Goal: Task Accomplishment & Management: Use online tool/utility

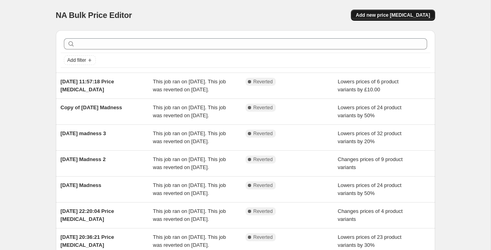
click at [380, 17] on span "Add new price [MEDICAL_DATA]" at bounding box center [393, 15] width 74 height 6
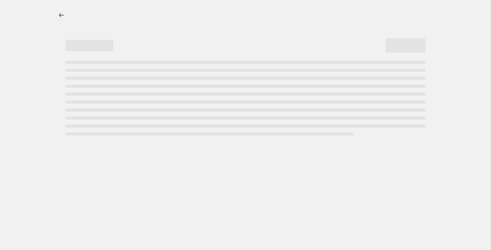
select select "percentage"
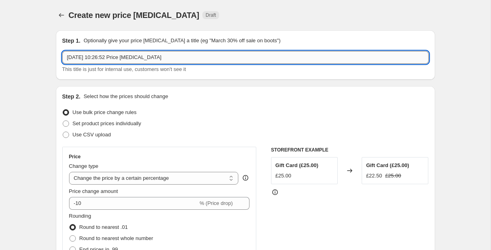
click at [223, 58] on input "[DATE] 10:26:52 Price [MEDICAL_DATA]" at bounding box center [245, 57] width 366 height 13
type input "m"
type input "Back to School"
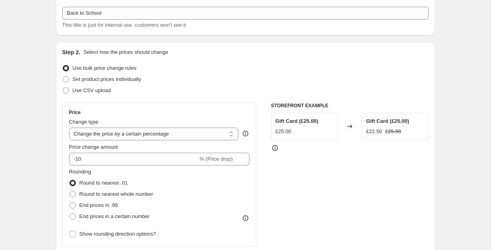
scroll to position [54, 0]
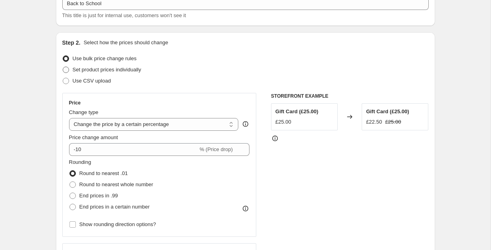
click at [118, 70] on span "Set product prices individually" at bounding box center [107, 70] width 69 height 6
click at [63, 67] on input "Set product prices individually" at bounding box center [63, 67] width 0 height 0
radio input "true"
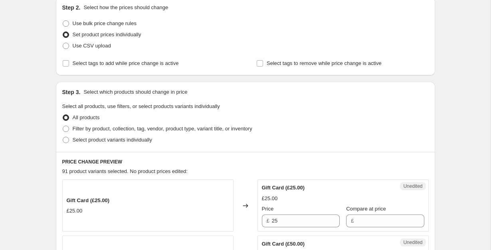
scroll to position [89, 0]
click at [115, 137] on span "Select product variants individually" at bounding box center [112, 140] width 79 height 6
click at [63, 137] on input "Select product variants individually" at bounding box center [63, 137] width 0 height 0
radio input "true"
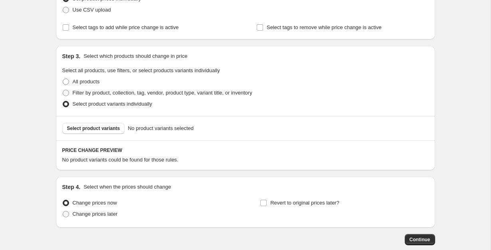
scroll to position [140, 0]
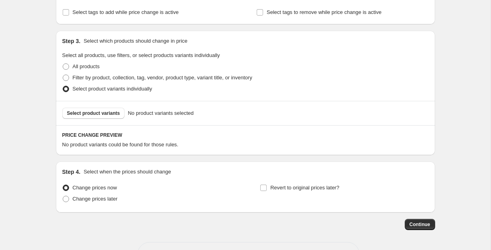
click at [110, 125] on div "Select product variants No product variants selected" at bounding box center [245, 113] width 379 height 24
click at [112, 118] on button "Select product variants" at bounding box center [93, 113] width 63 height 11
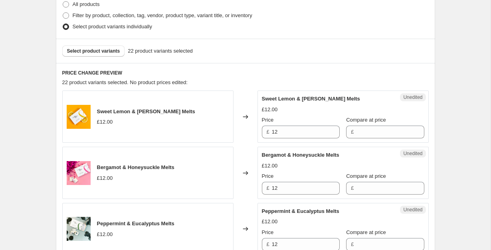
scroll to position [203, 0]
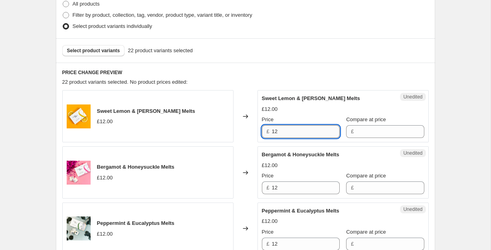
click at [307, 137] on input "12" at bounding box center [306, 131] width 68 height 13
type input "9"
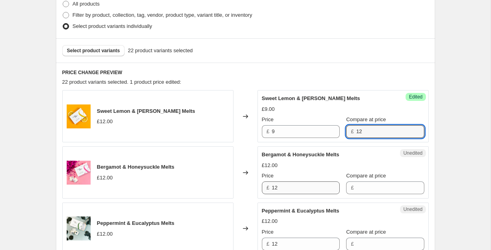
type input "12"
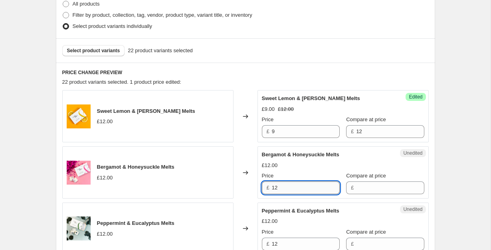
click at [301, 184] on input "12" at bounding box center [306, 188] width 68 height 13
type input "9"
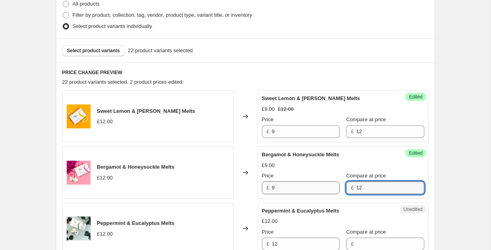
type input "12"
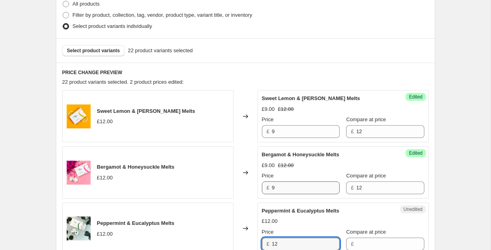
scroll to position [203, 0]
type input "9"
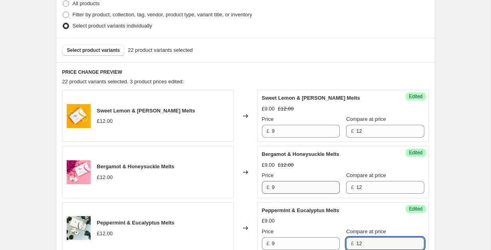
type input "12"
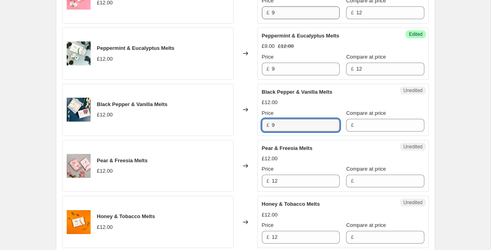
type input "9"
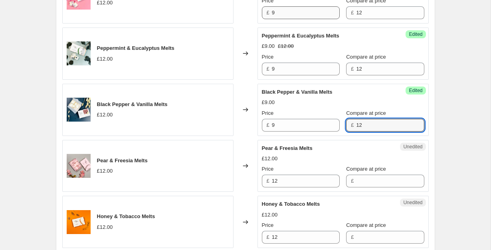
type input "12"
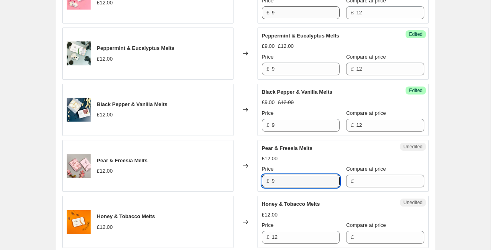
type input "9"
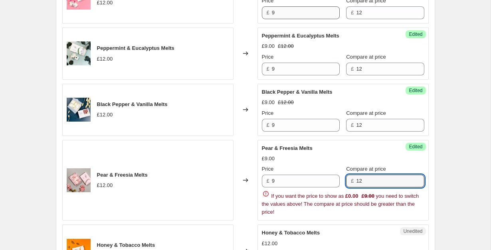
type input "12"
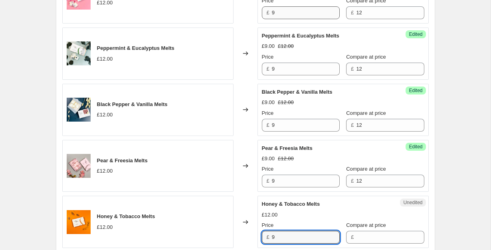
type input "9"
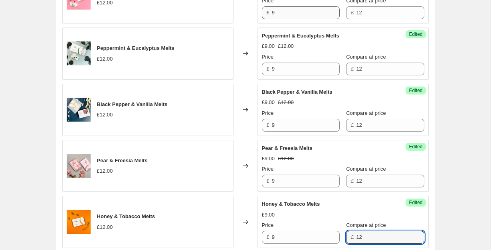
type input "12"
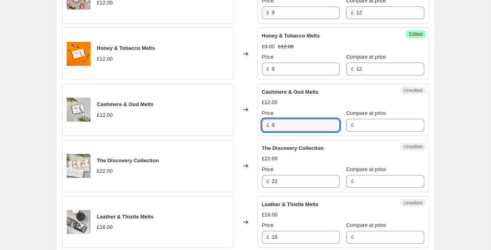
type input "9"
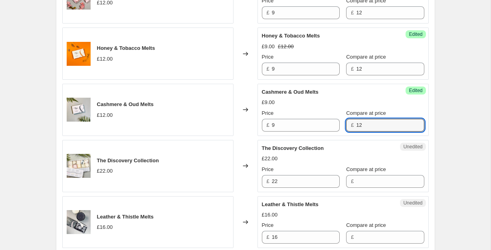
type input "12"
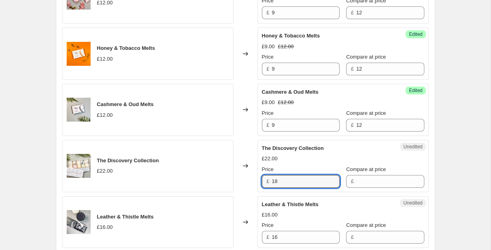
type input "18"
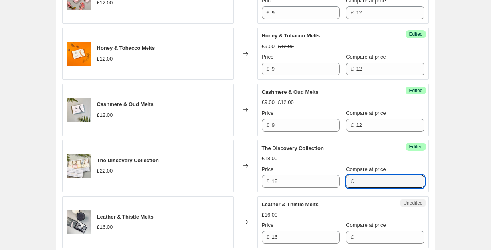
type input "1"
type input "22"
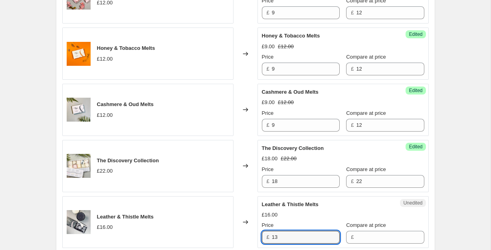
type input "13"
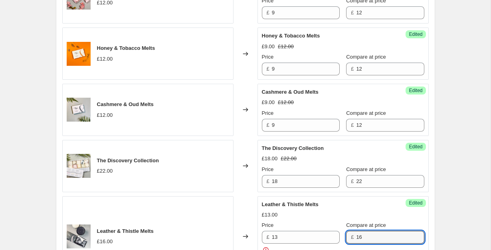
type input "16"
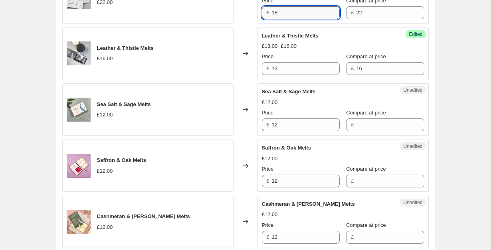
click at [302, 7] on input "18" at bounding box center [306, 12] width 68 height 13
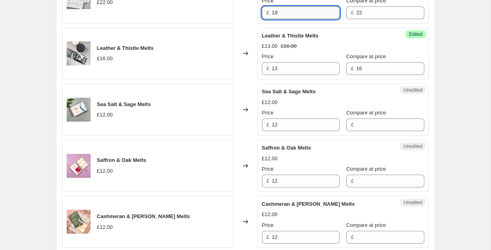
type input "19"
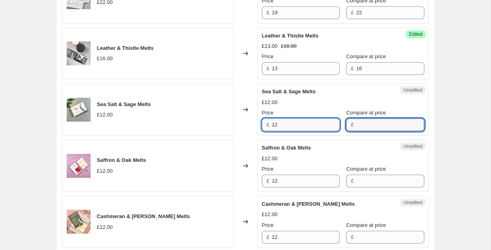
click at [297, 125] on input "12" at bounding box center [306, 125] width 68 height 13
type input "9"
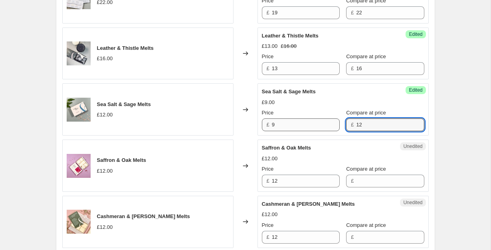
type input "12"
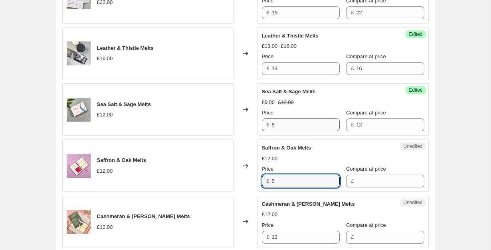
type input "9"
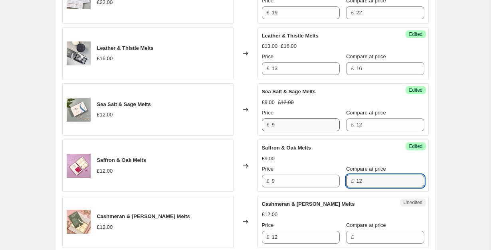
type input "12"
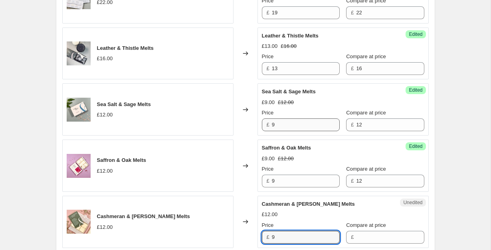
type input "9"
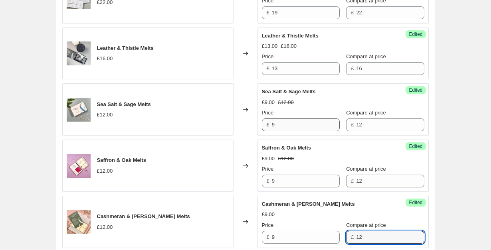
type input "12"
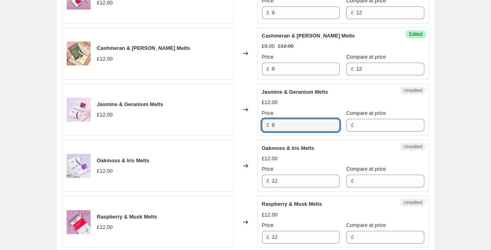
type input "9"
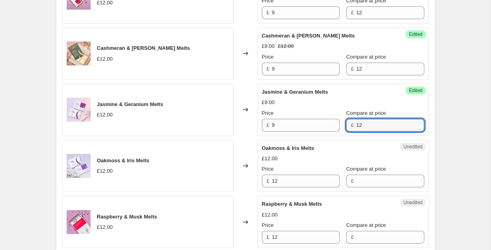
type input "12"
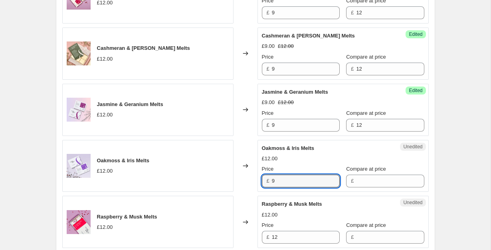
type input "9"
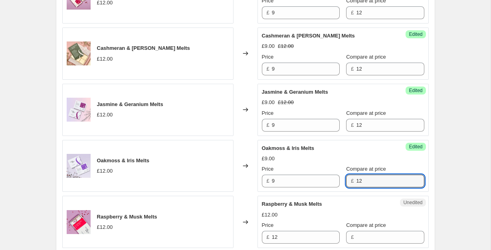
type input "12"
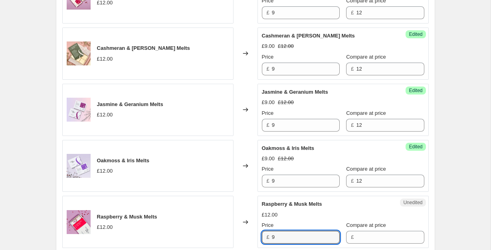
type input "9"
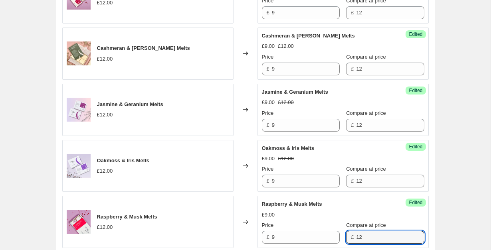
type input "12"
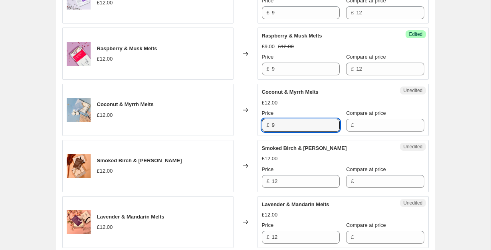
type input "9"
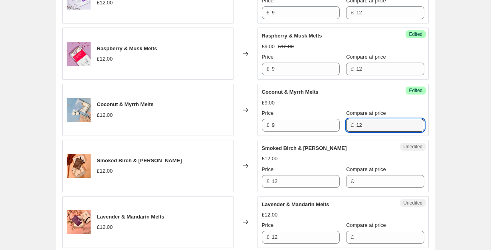
type input "12"
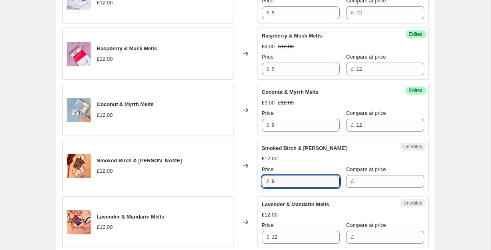
type input "9"
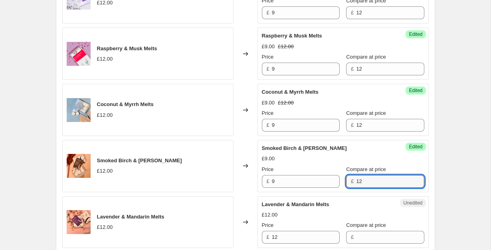
type input "12"
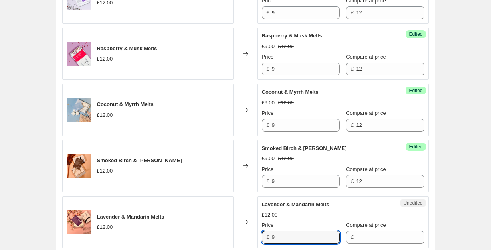
type input "9"
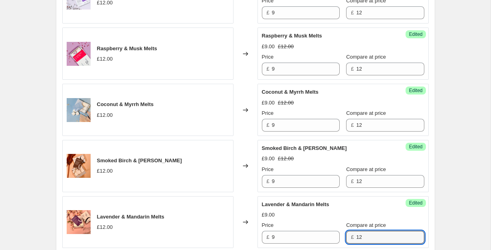
type input "12"
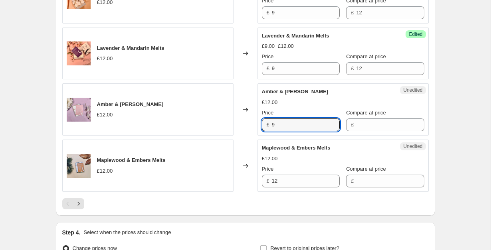
type input "9"
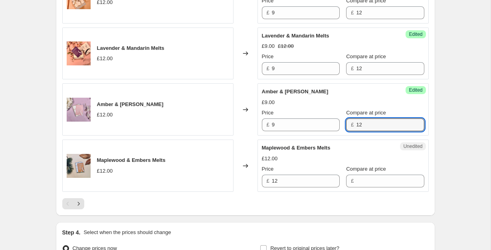
type input "12"
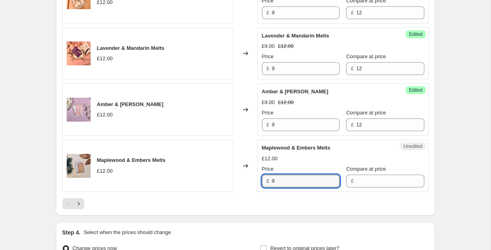
type input "9"
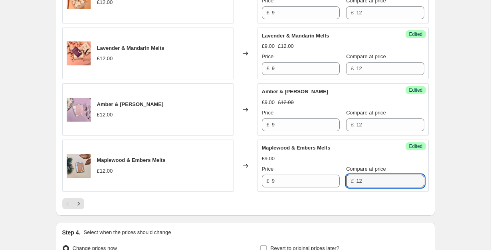
type input "12"
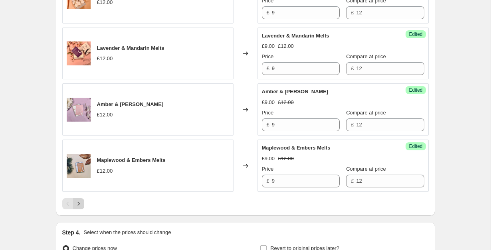
click at [79, 200] on icon "Next" at bounding box center [79, 204] width 8 height 8
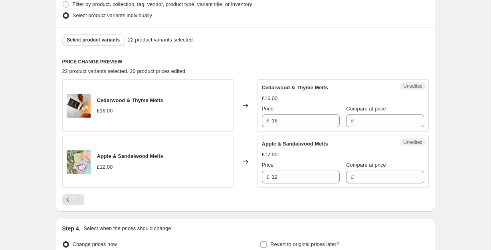
scroll to position [225, 0]
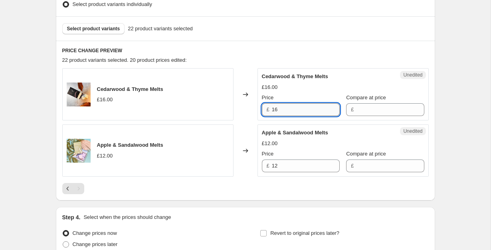
click at [289, 110] on input "16" at bounding box center [306, 109] width 68 height 13
type input "1"
type input "13"
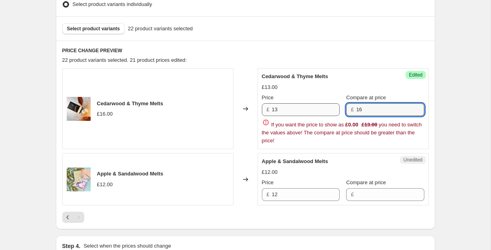
type input "16"
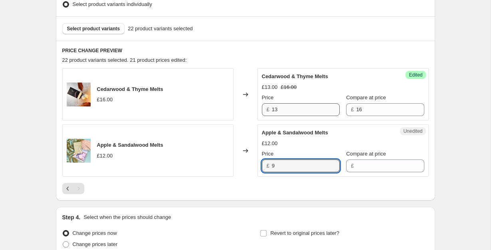
type input "9"
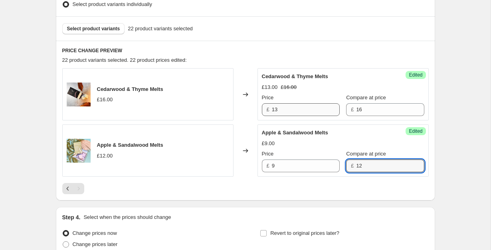
type input "12"
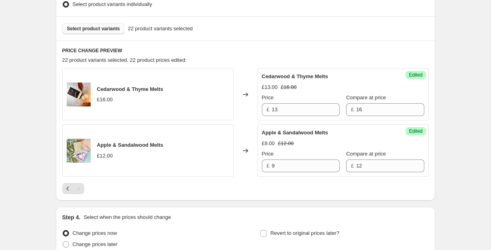
click at [112, 27] on span "Select product variants" at bounding box center [93, 29] width 53 height 6
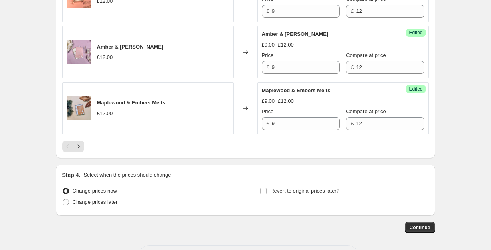
scroll to position [1294, 0]
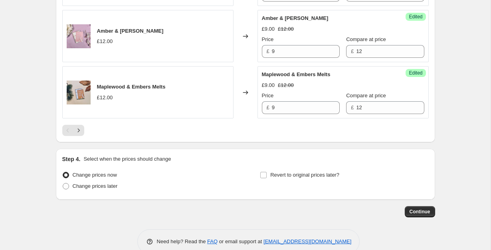
click at [84, 131] on div at bounding box center [245, 130] width 366 height 11
click at [79, 130] on icon "Next" at bounding box center [79, 131] width 8 height 8
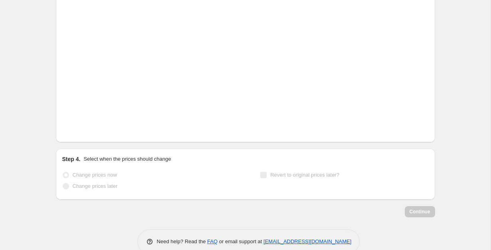
scroll to position [636, 0]
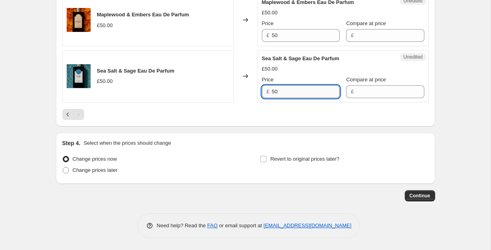
click at [282, 95] on input "50" at bounding box center [306, 91] width 68 height 13
type input "5"
type input "45"
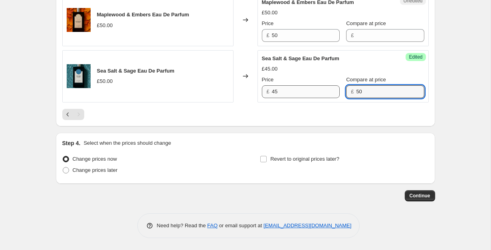
type input "50"
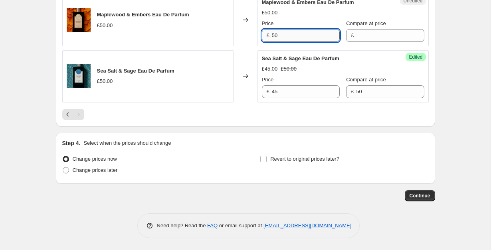
click at [294, 39] on input "50" at bounding box center [306, 35] width 68 height 13
type input "45"
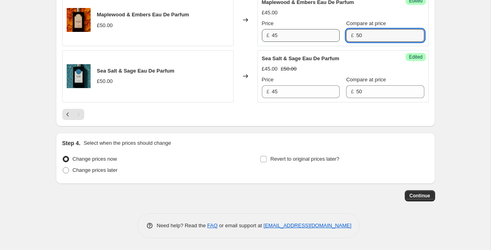
type input "50"
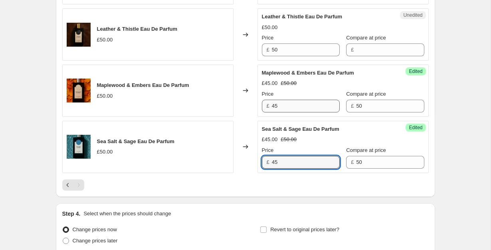
scroll to position [557, 0]
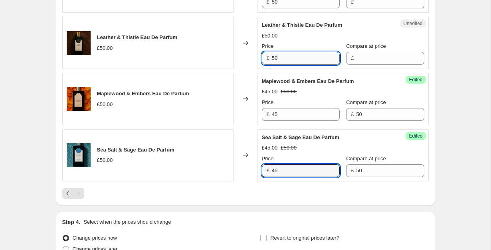
click at [297, 63] on input "50" at bounding box center [306, 58] width 68 height 13
type input "45"
click at [351, 59] on span "£" at bounding box center [352, 58] width 3 height 6
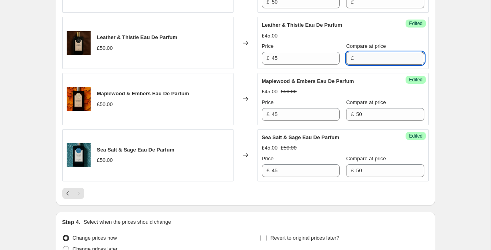
click at [357, 59] on input "Compare at price" at bounding box center [390, 58] width 68 height 13
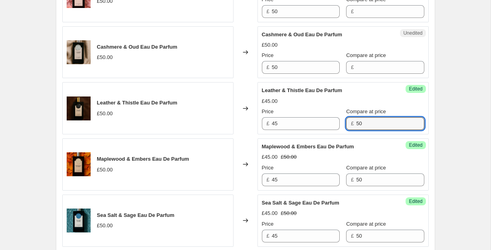
scroll to position [488, 0]
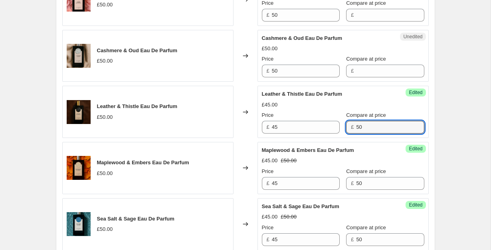
type input "50"
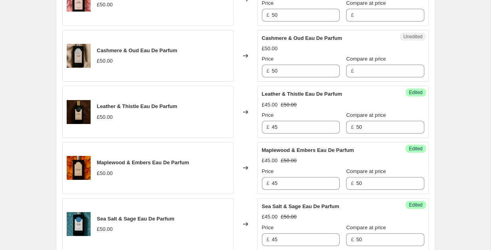
click at [306, 78] on div "Unedited Cashmere & Oud Eau De Parfum £50.00 Price £ 50 Compare at price £" at bounding box center [342, 56] width 171 height 52
click at [314, 74] on input "50" at bounding box center [306, 71] width 68 height 13
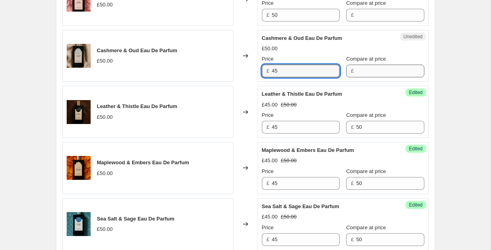
type input "45"
click at [365, 75] on input "Compare at price" at bounding box center [390, 71] width 68 height 13
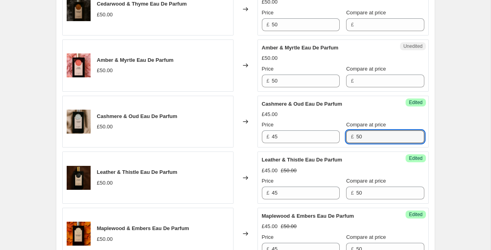
scroll to position [420, 0]
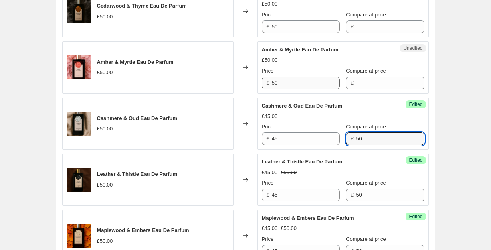
type input "50"
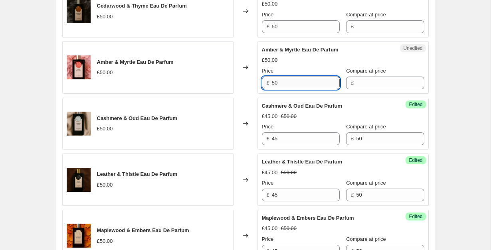
click at [286, 83] on input "50" at bounding box center [306, 83] width 68 height 13
type input "45"
click at [354, 76] on div "Compare at price £" at bounding box center [385, 78] width 78 height 22
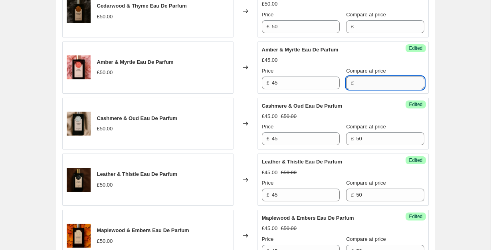
click at [357, 81] on input "Compare at price" at bounding box center [390, 83] width 68 height 13
type input "50"
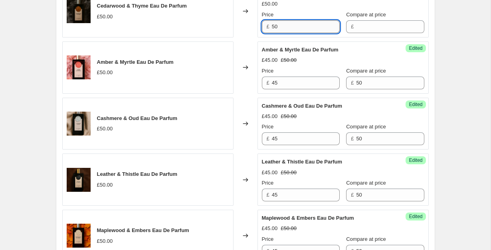
click at [282, 22] on input "50" at bounding box center [306, 26] width 68 height 13
type input "45"
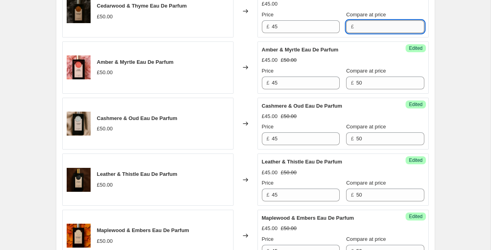
click at [358, 24] on input "Compare at price" at bounding box center [390, 26] width 68 height 13
type input "50"
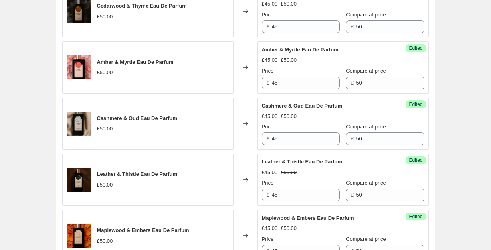
click at [330, 46] on div "Amber & Myrtle Eau De Parfum" at bounding box center [327, 50] width 131 height 8
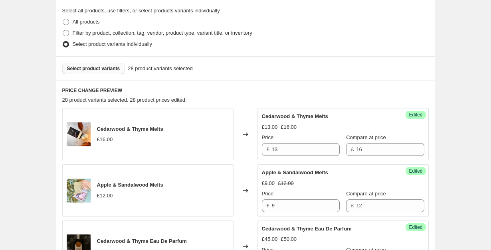
scroll to position [175, 0]
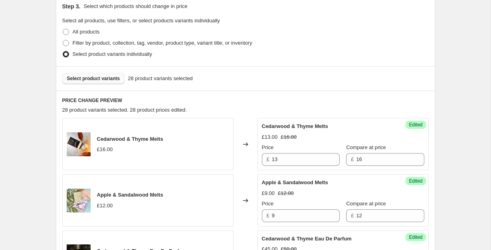
click at [112, 78] on span "Select product variants" at bounding box center [93, 78] width 53 height 6
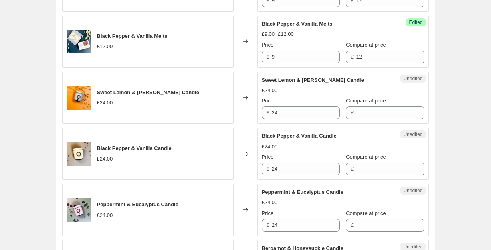
scroll to position [443, 0]
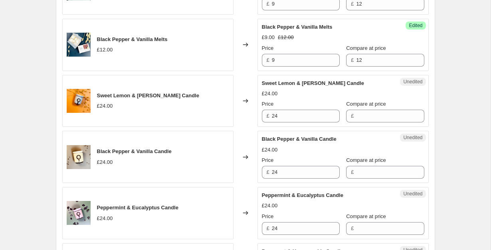
click at [299, 123] on div "Unedited Sweet Lemon & Neroli Candle £24.00 Price £ 24 Compare at price £" at bounding box center [342, 101] width 171 height 52
click at [298, 115] on input "24" at bounding box center [306, 116] width 68 height 13
type input "19"
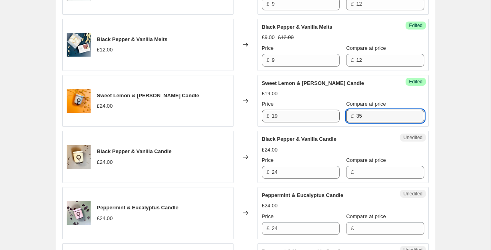
type input "3"
type input "24"
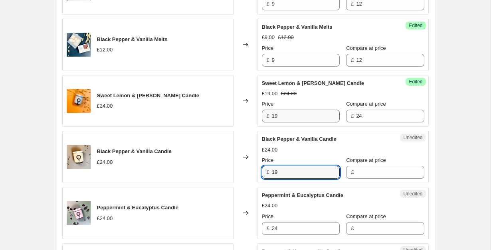
type input "19"
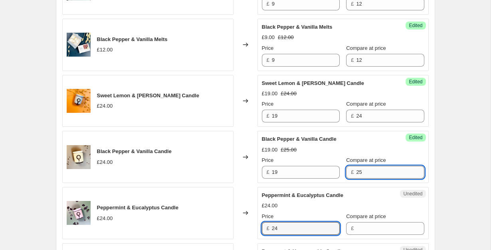
click at [376, 170] on input "25" at bounding box center [390, 172] width 68 height 13
type input "24"
type input "19"
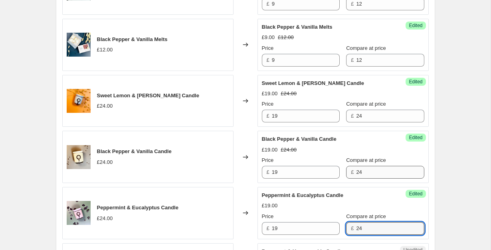
type input "24"
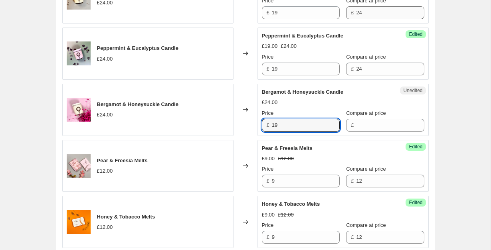
type input "19"
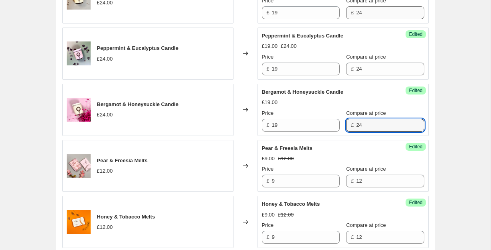
type input "24"
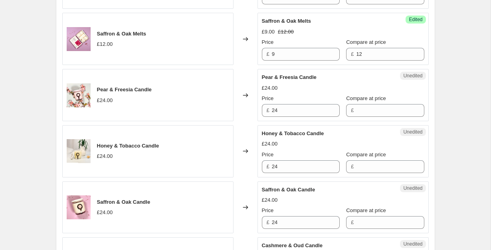
scroll to position [1068, 0]
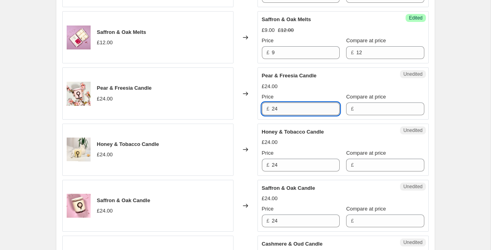
click at [280, 112] on input "24" at bounding box center [306, 109] width 68 height 13
type input "19"
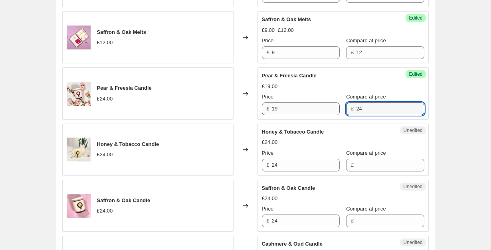
type input "24"
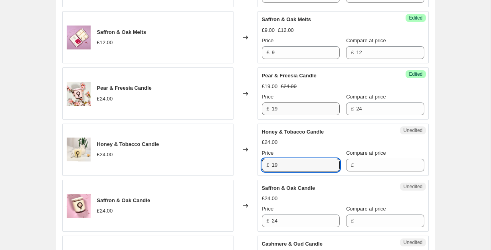
type input "19"
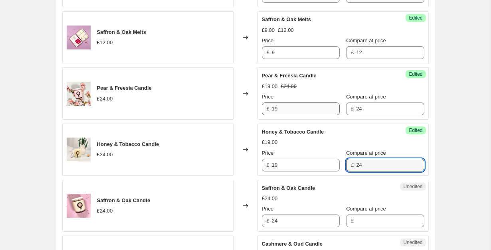
type input "24"
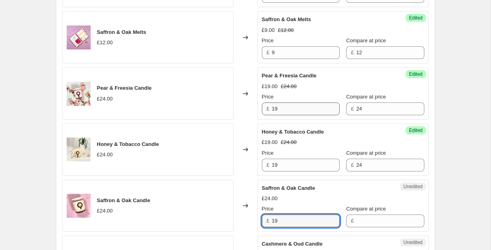
type input "19"
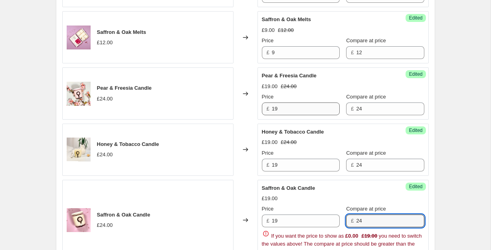
type input "24"
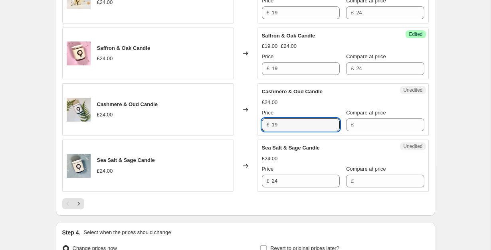
type input "19"
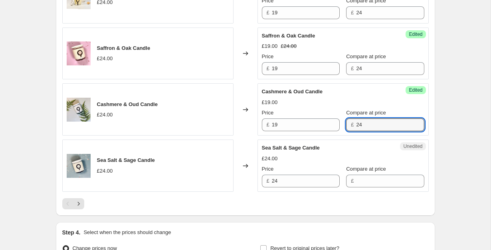
type input "24"
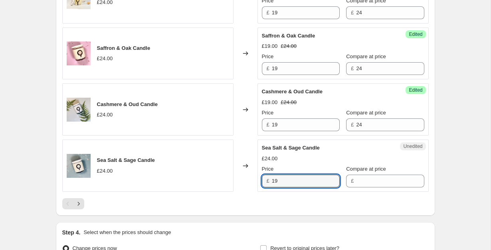
type input "19"
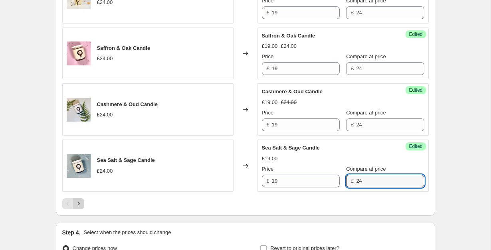
type input "24"
click at [79, 202] on icon "Next" at bounding box center [79, 204] width 8 height 8
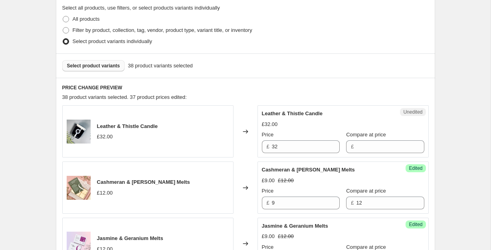
scroll to position [189, 0]
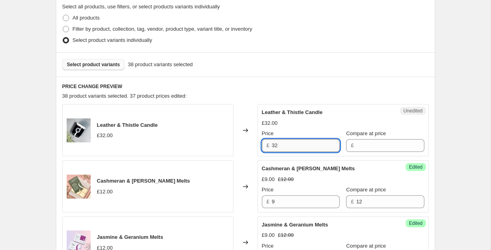
click at [287, 142] on input "32" at bounding box center [306, 145] width 68 height 13
type input "27"
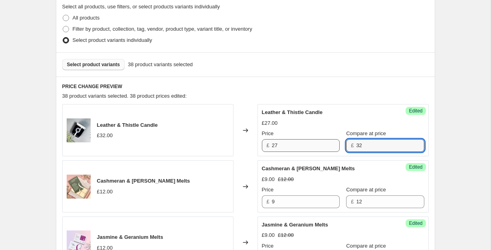
type input "32"
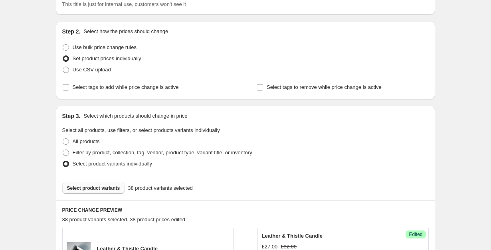
scroll to position [79, 0]
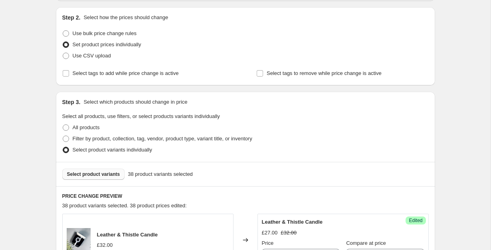
click at [109, 175] on span "Select product variants" at bounding box center [93, 174] width 53 height 6
click at [109, 176] on span "Select product variants" at bounding box center [93, 174] width 53 height 6
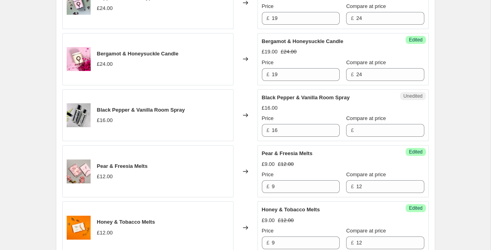
scroll to position [654, 0]
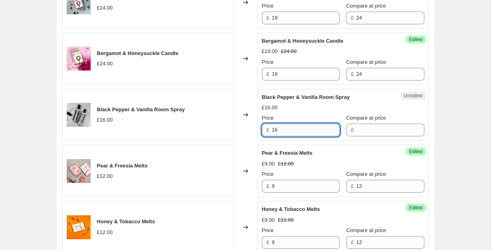
click at [290, 131] on input "16" at bounding box center [306, 130] width 68 height 13
type input "1"
type input "10"
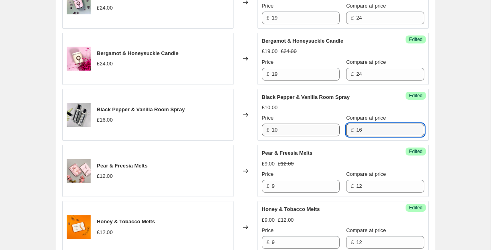
type input "16"
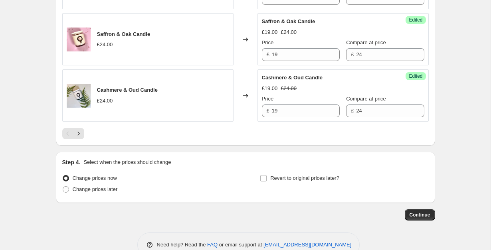
scroll to position [1310, 0]
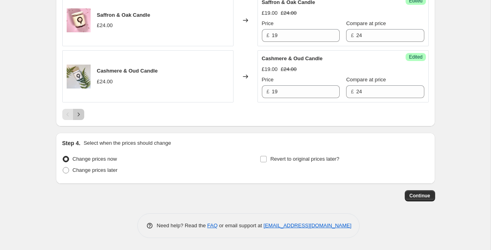
click at [79, 115] on icon "Next" at bounding box center [79, 115] width 8 height 8
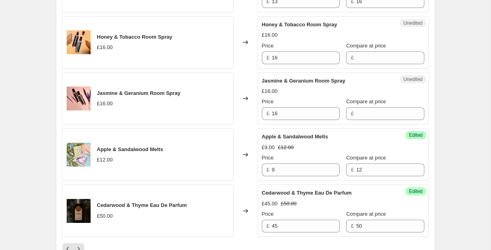
scroll to position [1175, 0]
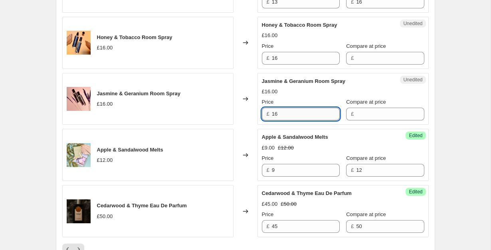
click at [284, 115] on input "16" at bounding box center [306, 114] width 68 height 13
type input "10"
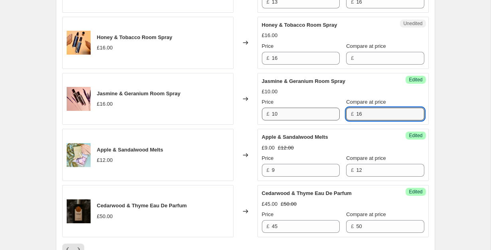
type input "16"
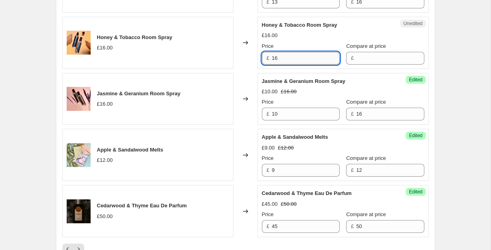
click at [275, 55] on input "16" at bounding box center [306, 58] width 68 height 13
type input "10"
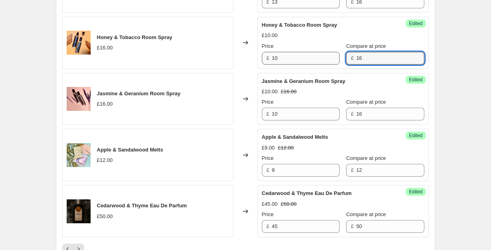
type input "16"
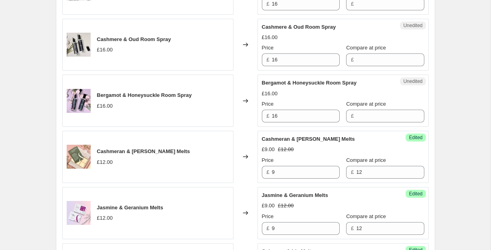
scroll to position [495, 0]
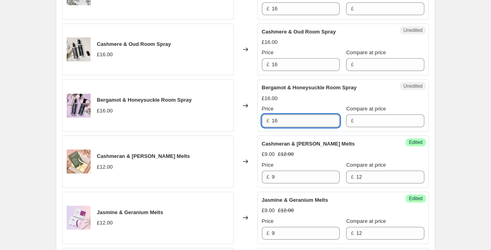
click at [303, 118] on input "16" at bounding box center [306, 121] width 68 height 13
type input "10"
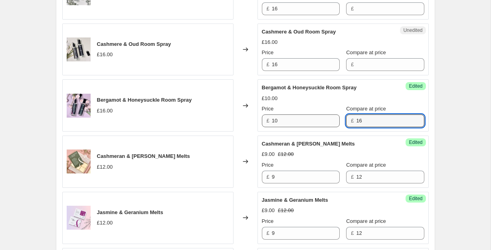
type input "16"
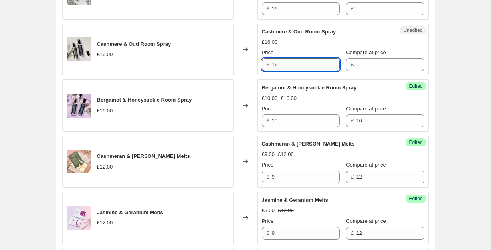
click at [288, 61] on input "16" at bounding box center [306, 64] width 68 height 13
type input "10"
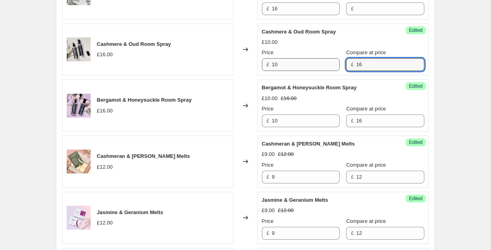
type input "16"
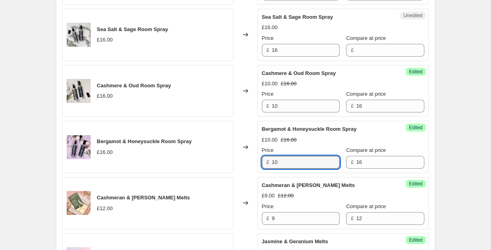
scroll to position [448, 0]
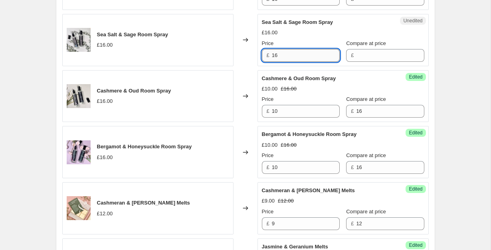
click at [301, 57] on input "16" at bounding box center [306, 55] width 68 height 13
type input "10"
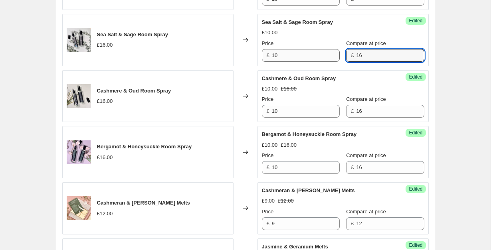
type input "16"
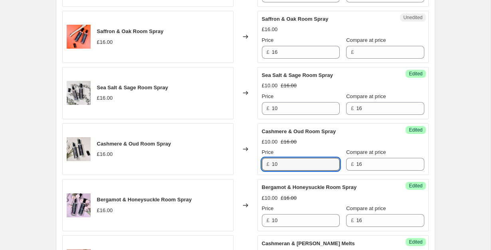
scroll to position [394, 0]
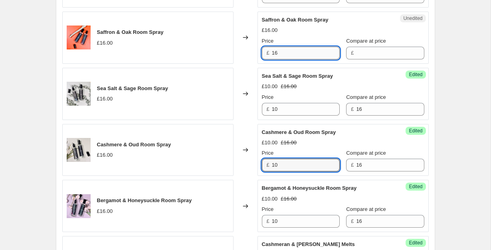
click at [307, 58] on input "16" at bounding box center [306, 53] width 68 height 13
type input "10"
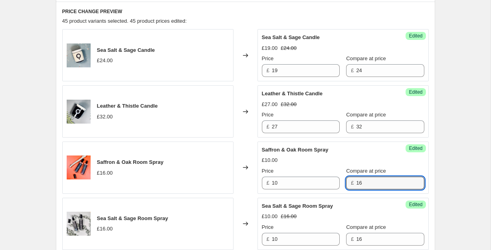
scroll to position [263, 0]
type input "16"
click at [321, 148] on span "Saffron & Oak Room Spray" at bounding box center [295, 150] width 67 height 6
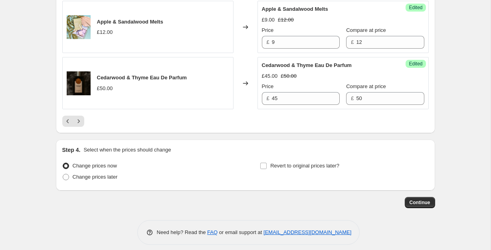
scroll to position [1310, 0]
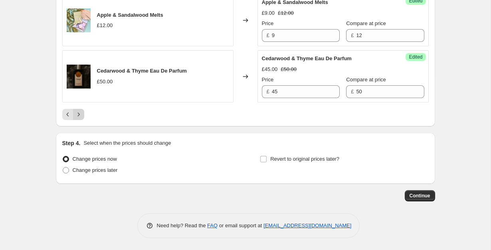
click at [81, 115] on icon "Next" at bounding box center [79, 115] width 8 height 8
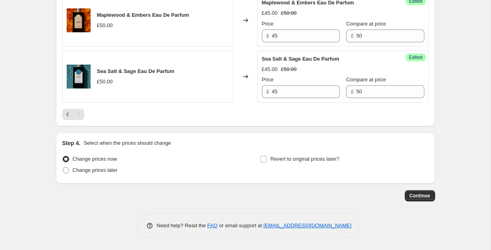
scroll to position [467, 0]
click at [295, 96] on input "45" at bounding box center [306, 91] width 68 height 13
click at [245, 137] on div "Step 4. Select when the prices should change Change prices now Change prices la…" at bounding box center [245, 158] width 379 height 51
click at [65, 112] on icon "Previous" at bounding box center [68, 115] width 8 height 8
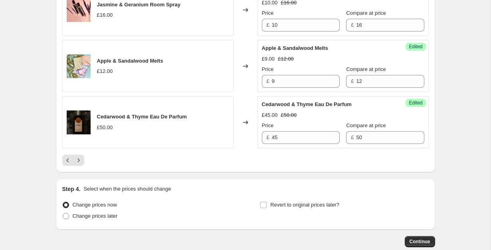
scroll to position [1310, 0]
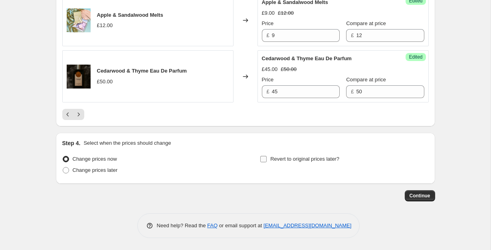
click at [283, 161] on span "Revert to original prices later?" at bounding box center [304, 159] width 69 height 6
click at [267, 161] on input "Revert to original prices later?" at bounding box center [263, 159] width 6 height 6
checkbox input "true"
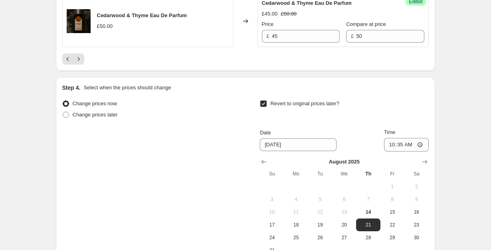
scroll to position [1384, 0]
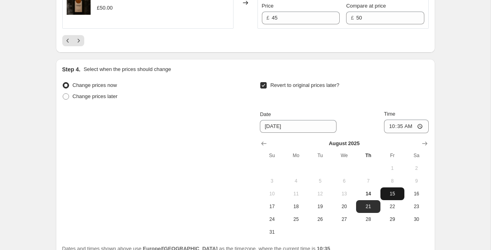
click at [390, 195] on span "15" at bounding box center [393, 194] width 18 height 6
click at [418, 194] on span "16" at bounding box center [417, 194] width 18 height 6
type input "8/16/2025"
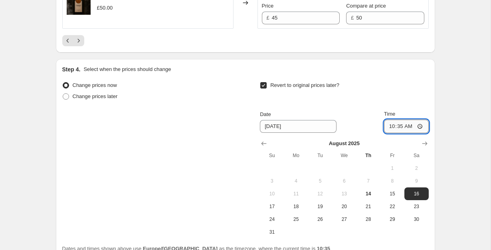
click at [397, 129] on input "10:35" at bounding box center [406, 127] width 45 height 14
click at [410, 128] on input "00:35" at bounding box center [406, 127] width 45 height 14
type input "00:00"
click at [352, 107] on div "Revert to original prices later? Date 8/16/2025 Time 00:00 August 2025 Su Mo Tu…" at bounding box center [344, 159] width 168 height 159
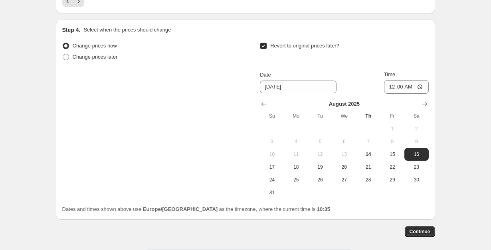
scroll to position [1422, 0]
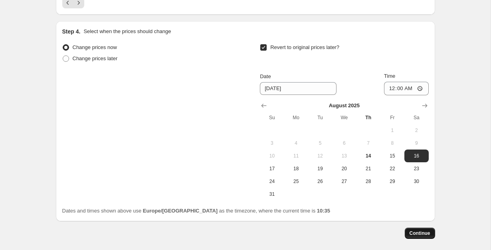
click at [422, 234] on span "Continue" at bounding box center [420, 233] width 21 height 6
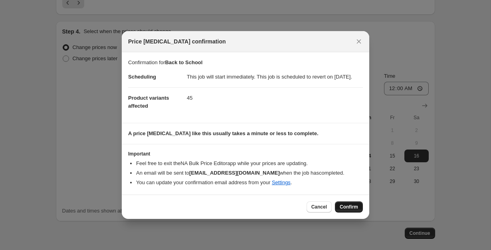
click at [353, 207] on button "Confirm" at bounding box center [349, 207] width 28 height 11
